Goal: Transaction & Acquisition: Obtain resource

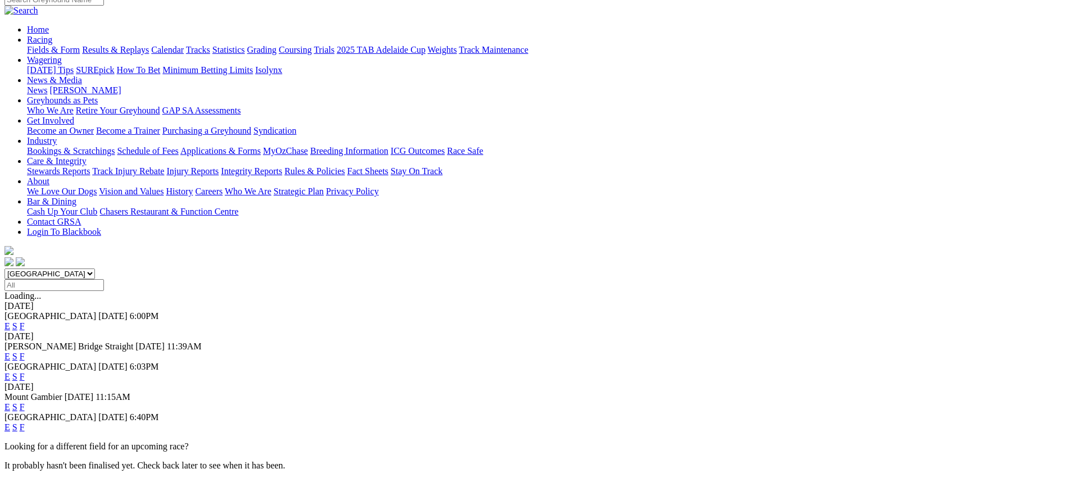
click at [25, 422] on link "F" at bounding box center [22, 427] width 5 height 10
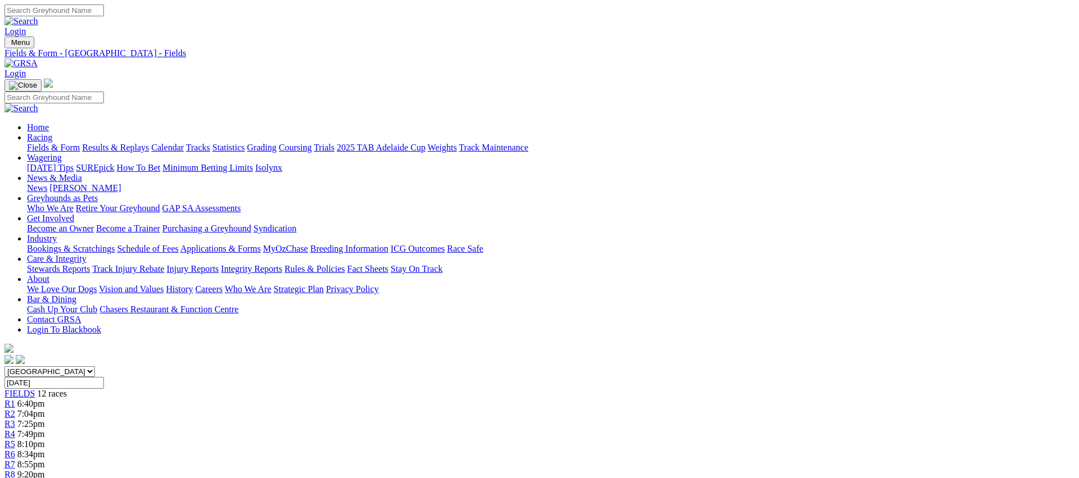
click at [80, 143] on link "Fields & Form" at bounding box center [53, 148] width 53 height 10
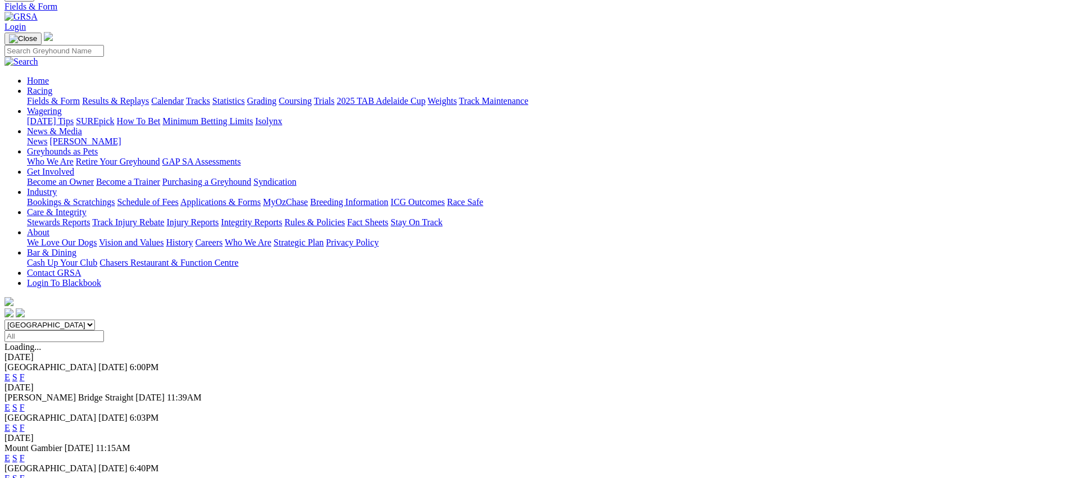
scroll to position [46, 0]
click at [25, 474] on link "F" at bounding box center [22, 479] width 5 height 10
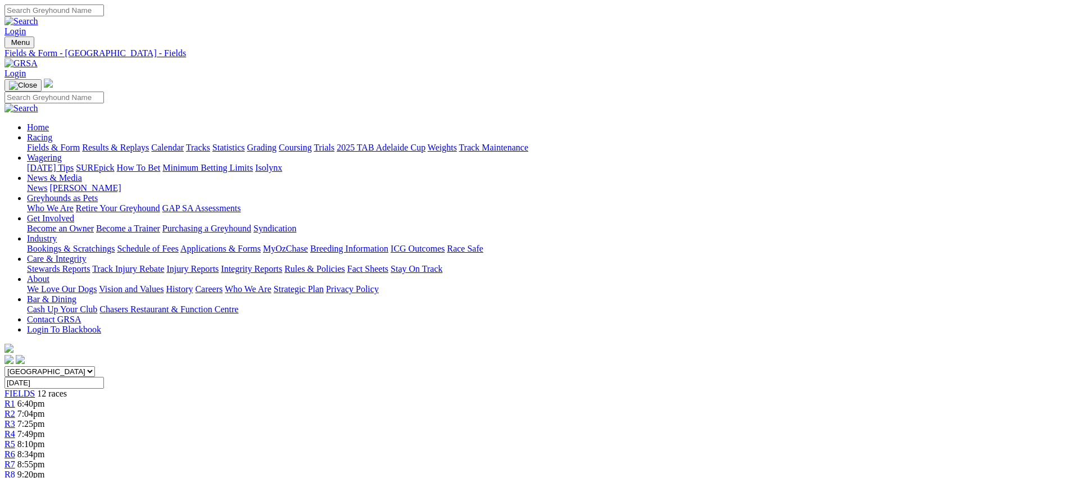
click at [80, 143] on link "Fields & Form" at bounding box center [53, 148] width 53 height 10
